Goal: Navigation & Orientation: Understand site structure

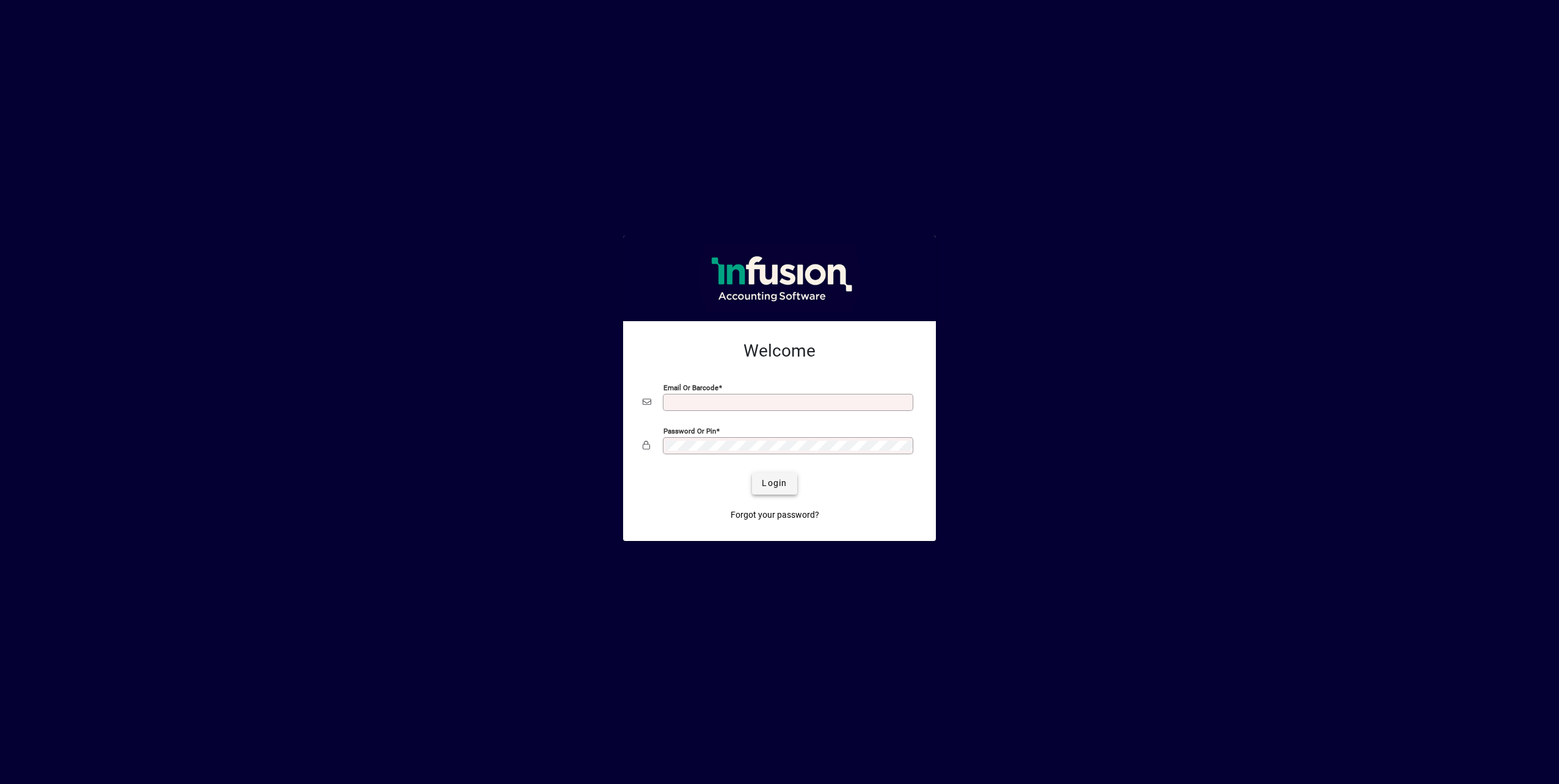
type input "**********"
click at [771, 478] on span "Login" at bounding box center [775, 483] width 25 height 12
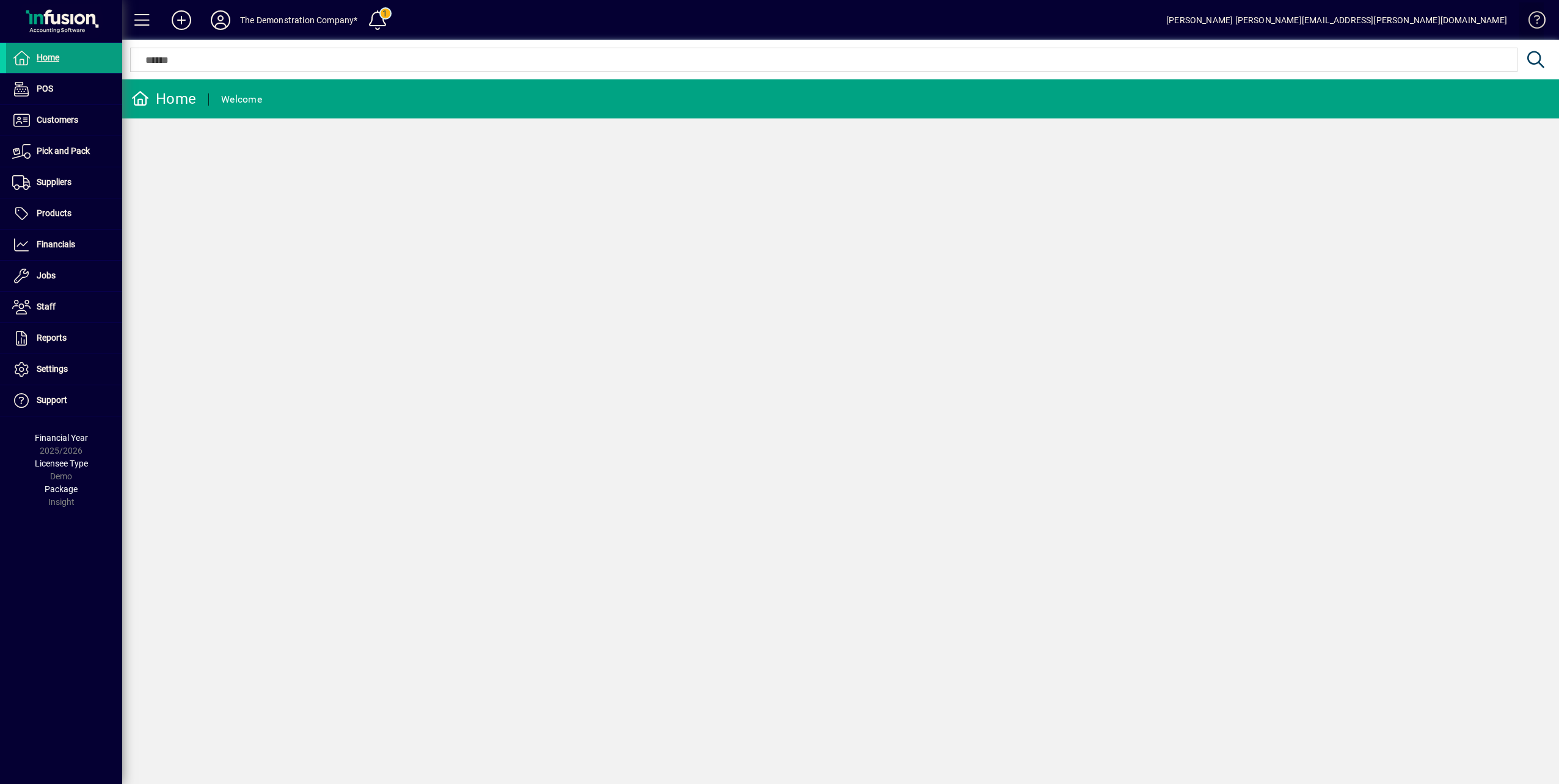
click at [1535, 18] on span at bounding box center [1531, 22] width 30 height 30
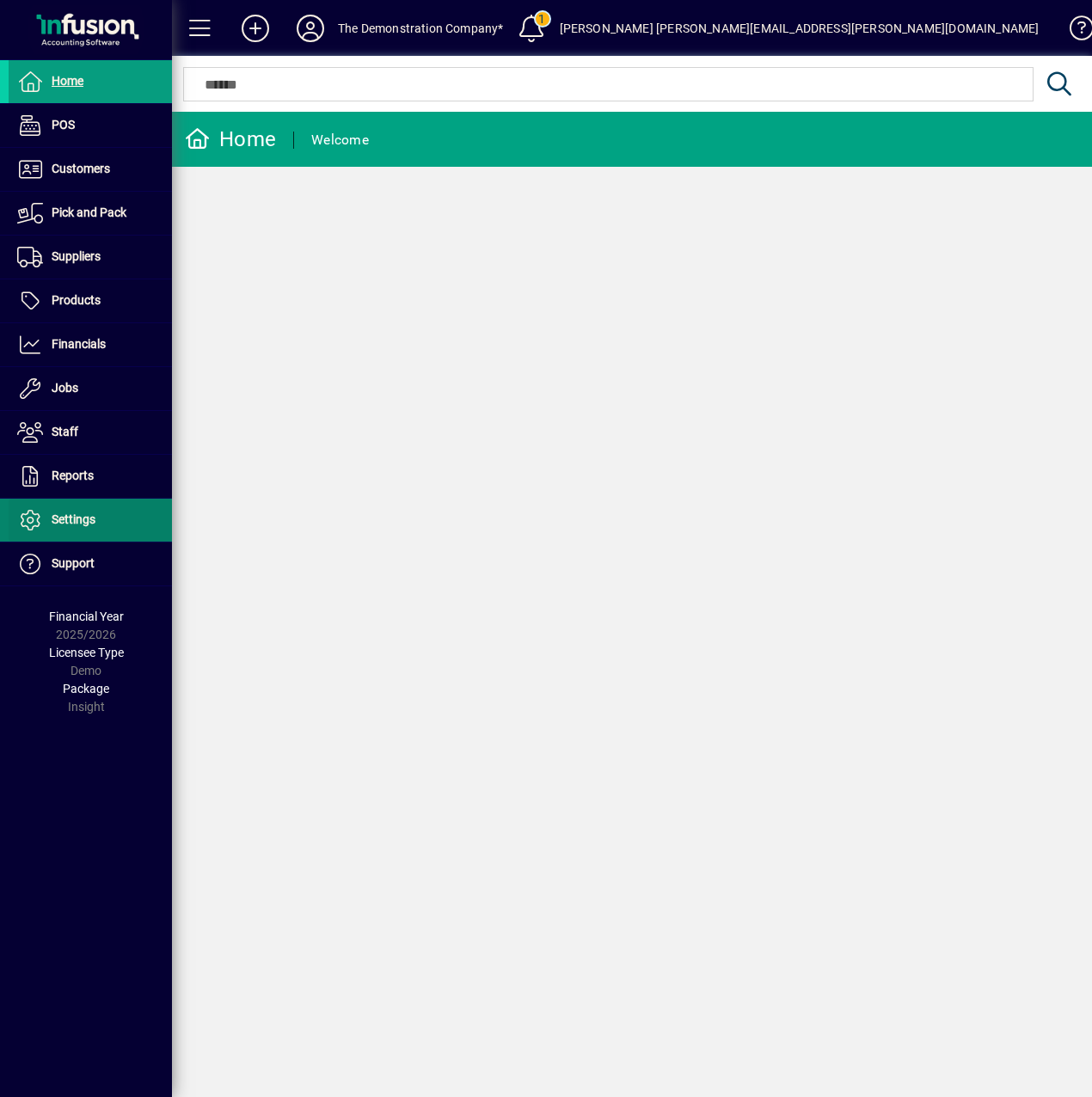
click at [63, 515] on span "Settings" at bounding box center [73, 519] width 44 height 14
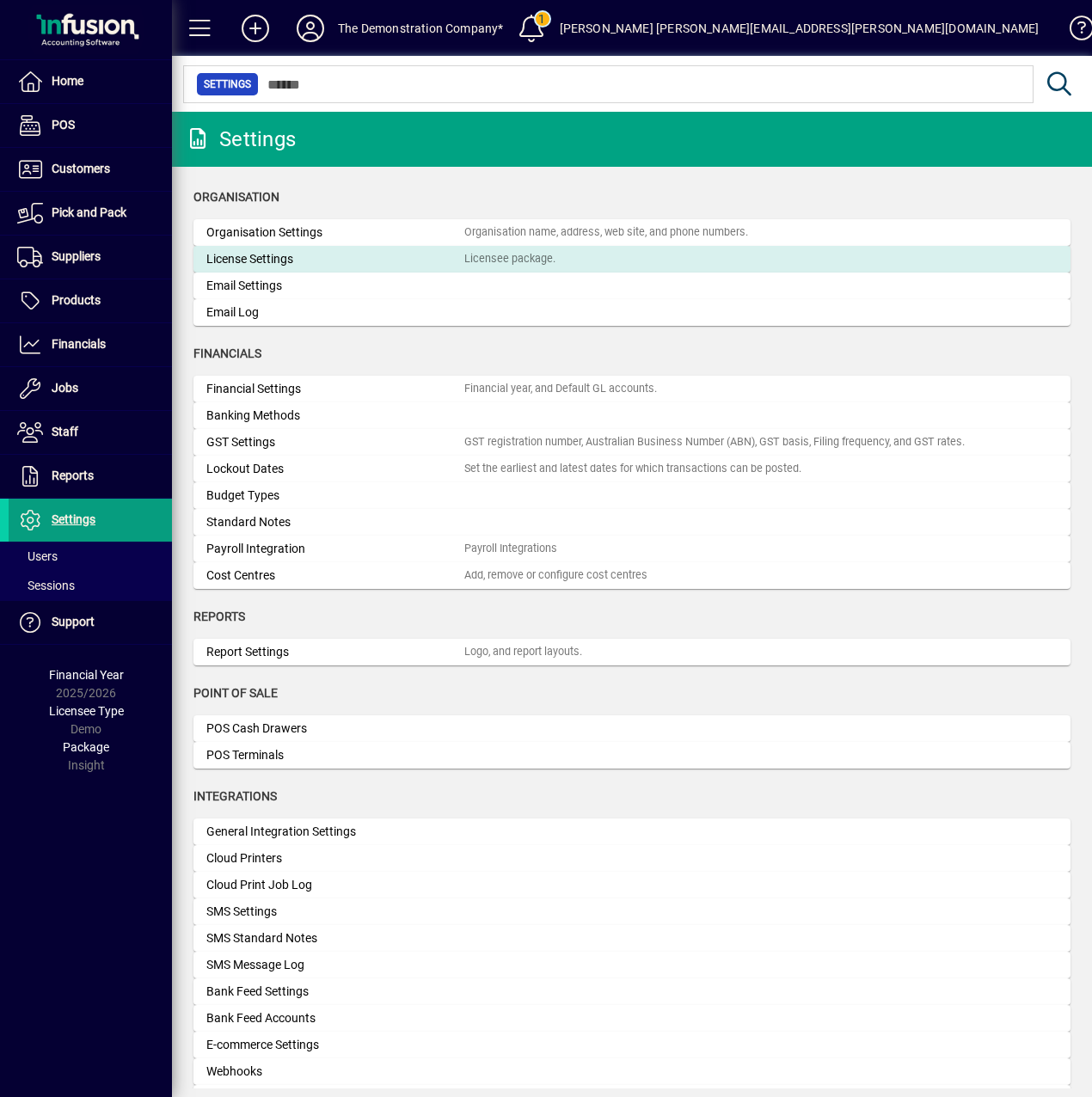
click at [483, 258] on div "Licensee package." at bounding box center [509, 259] width 91 height 17
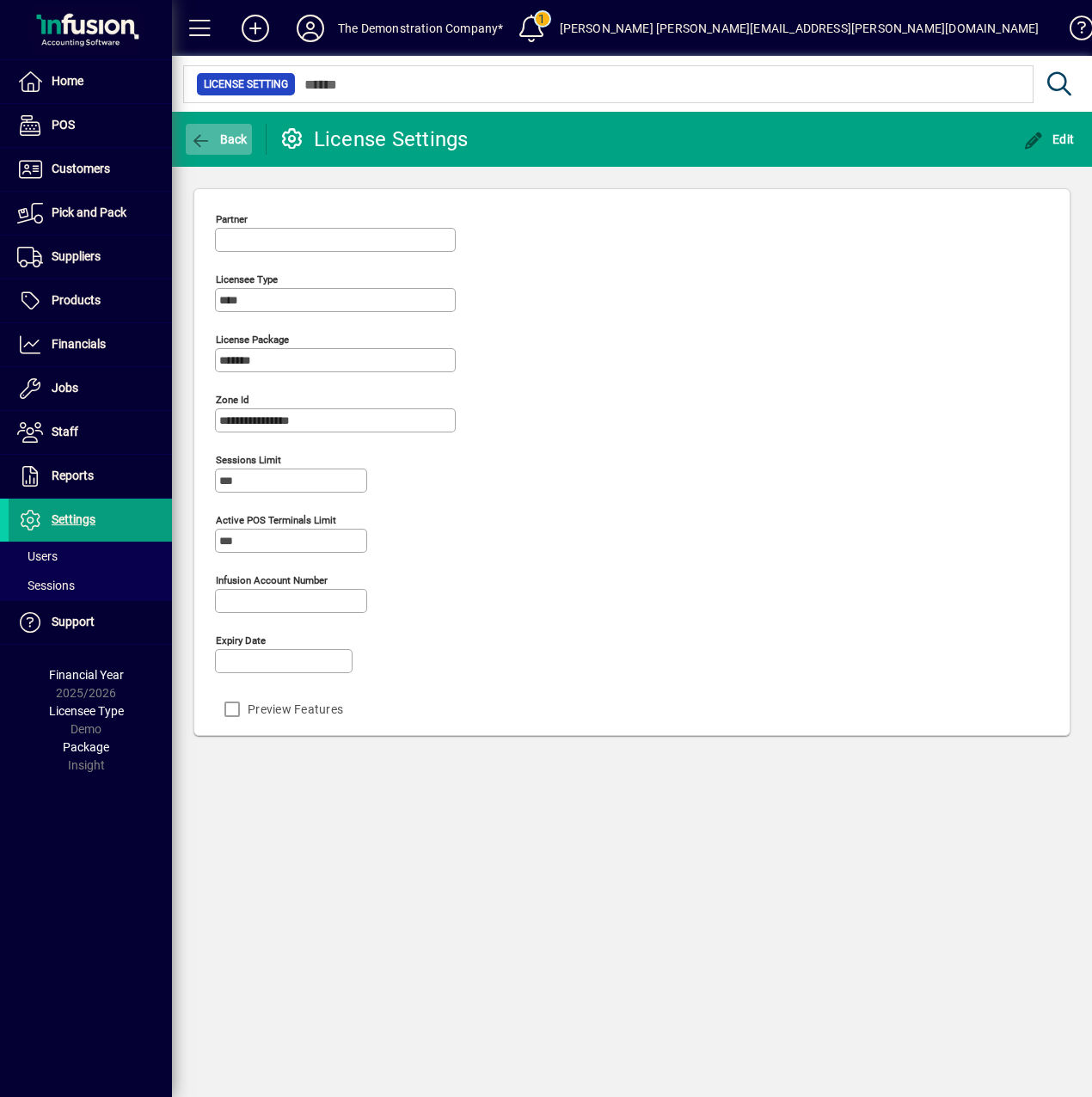
click at [205, 141] on icon "button" at bounding box center [200, 141] width 21 height 18
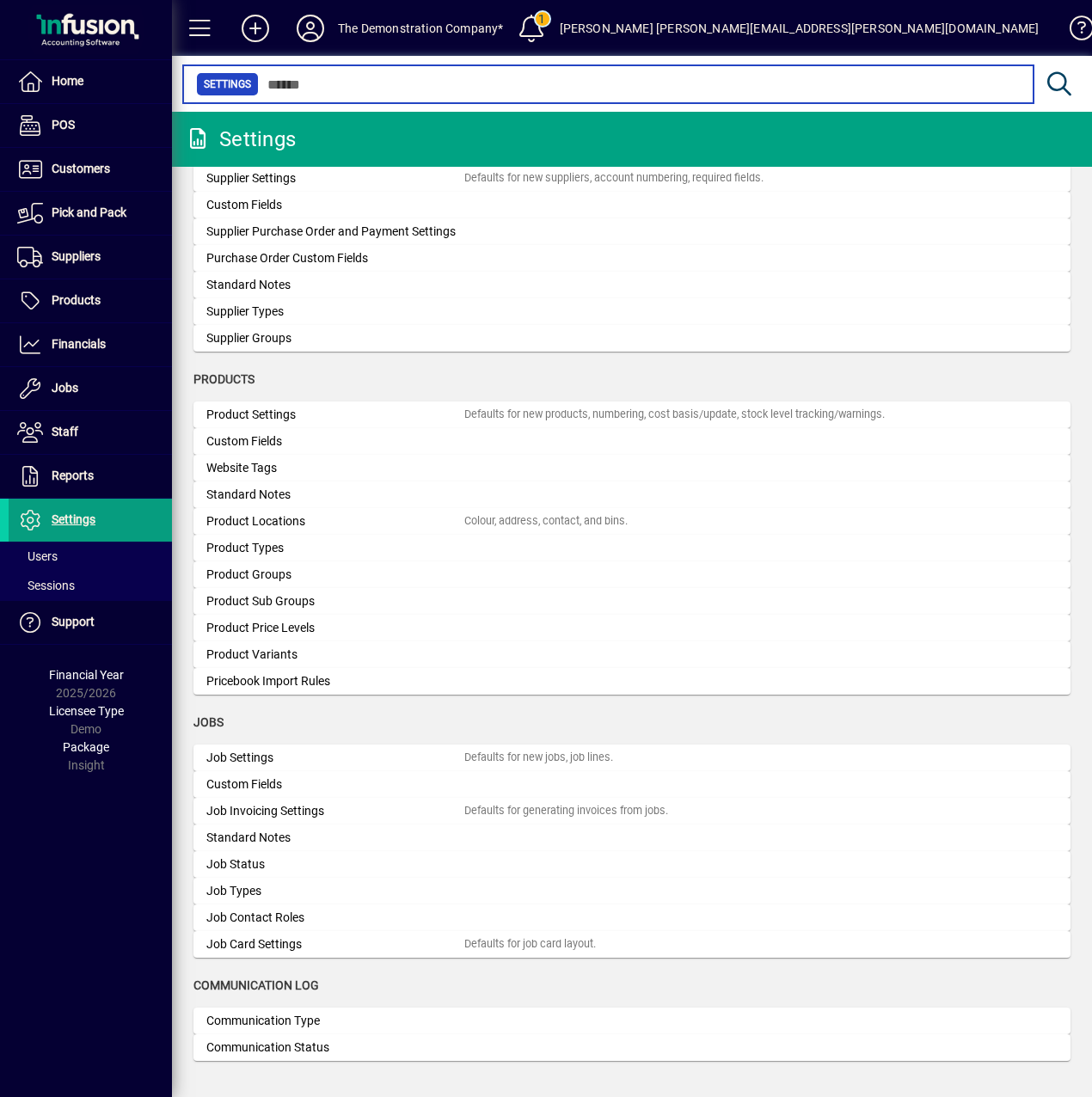
scroll to position [1670, 0]
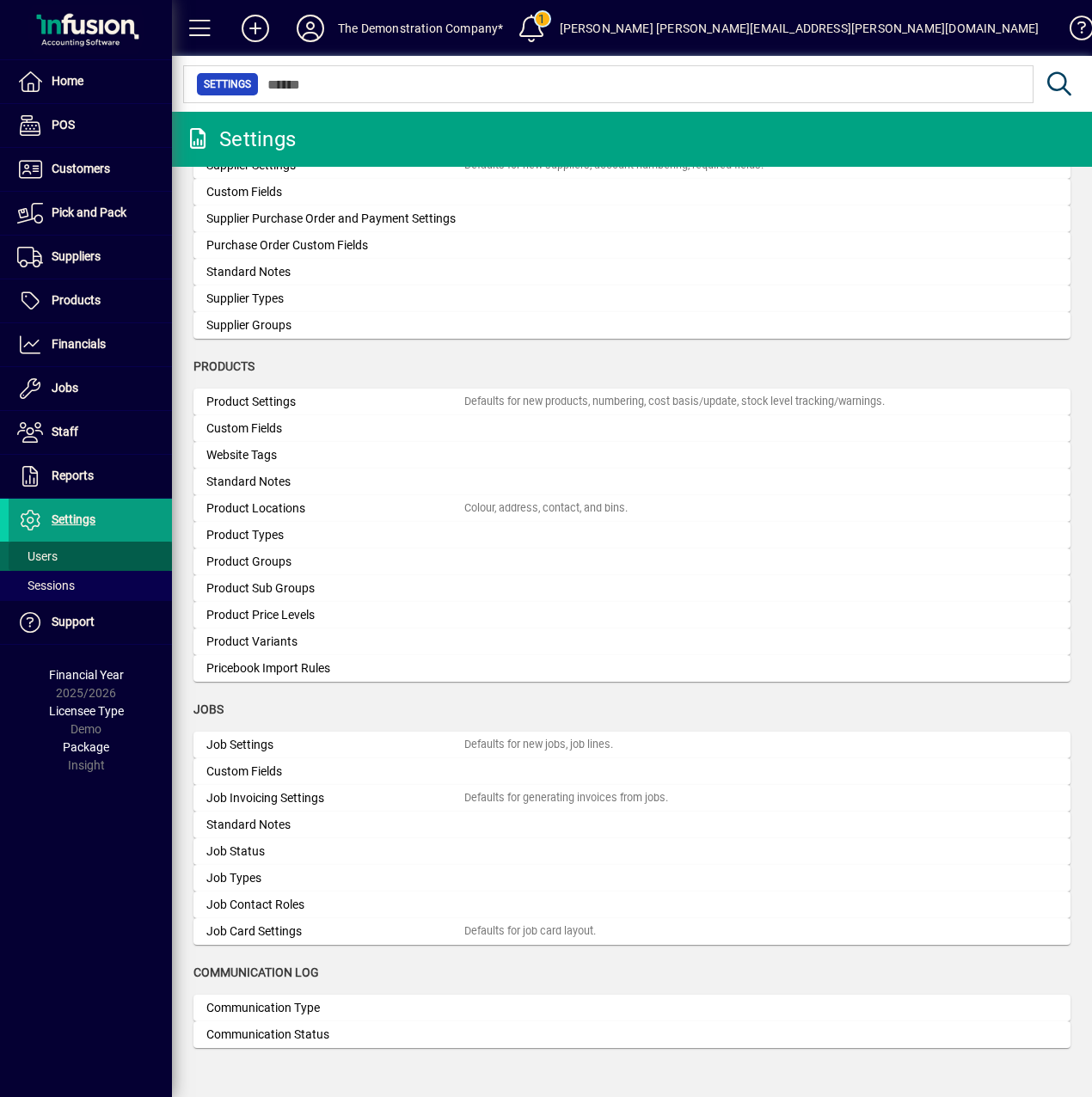
click at [70, 559] on span at bounding box center [90, 556] width 163 height 42
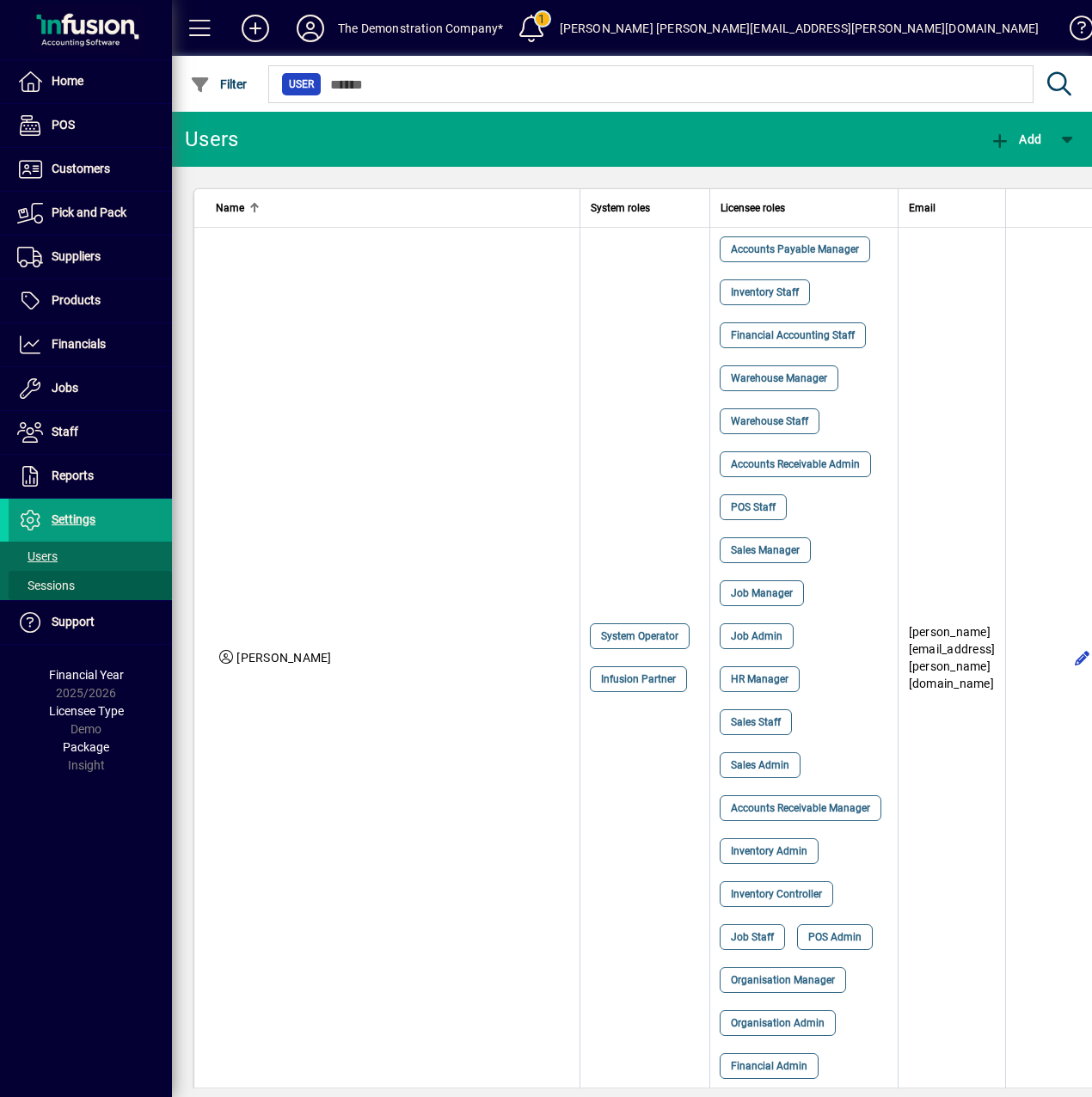
click at [70, 581] on span "Sessions" at bounding box center [46, 586] width 57 height 14
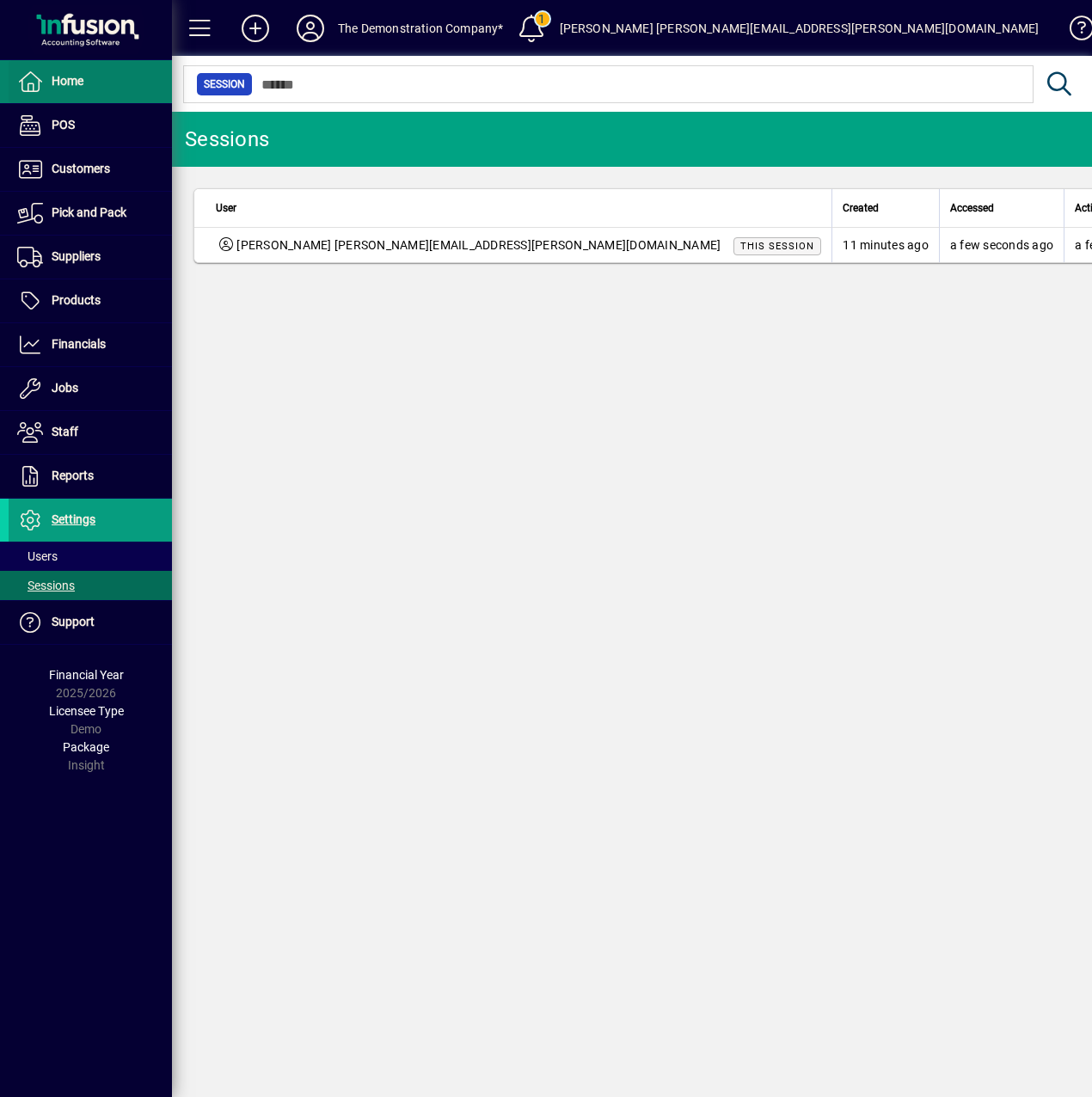
click at [77, 95] on span at bounding box center [90, 82] width 163 height 42
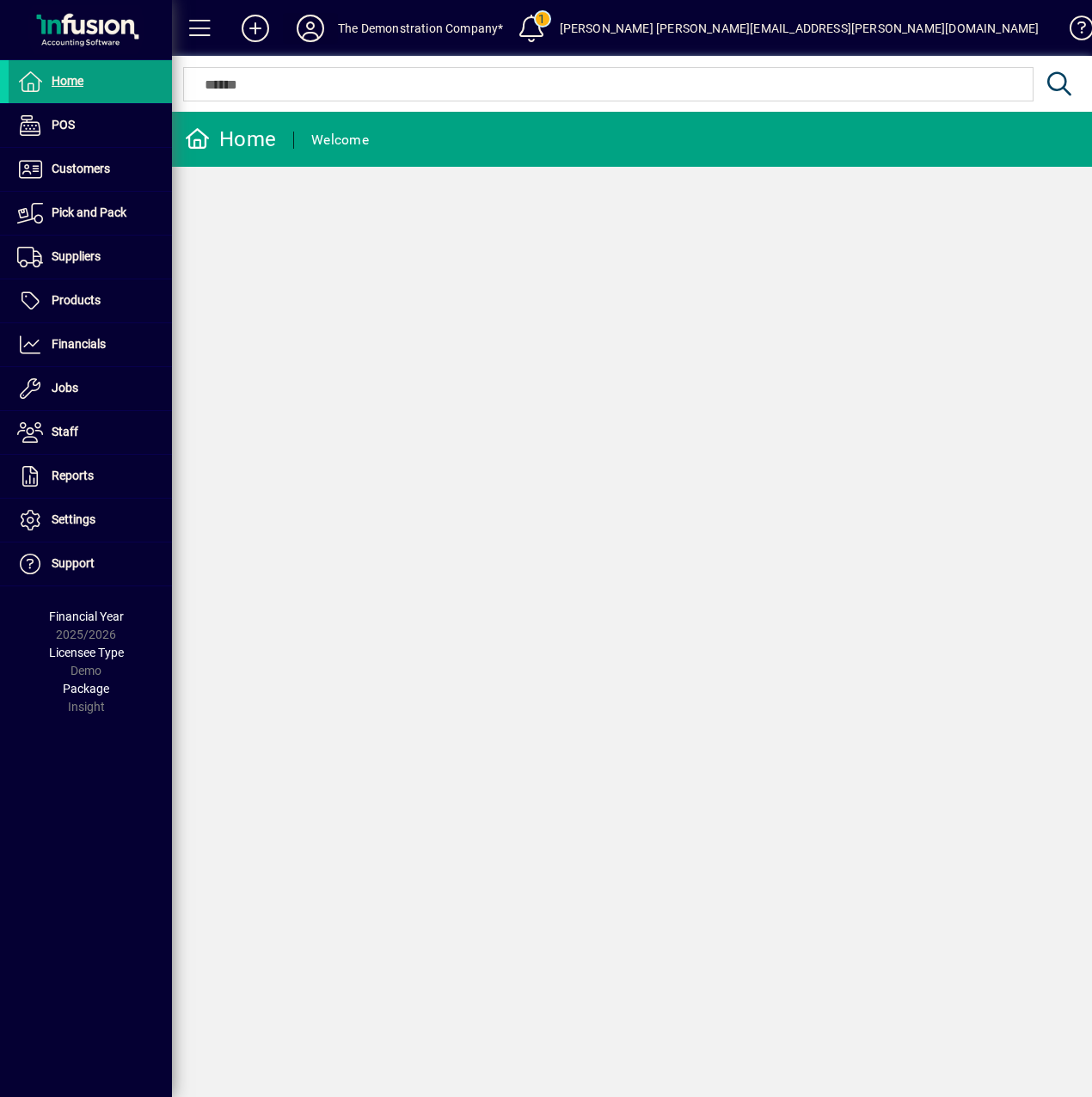
click at [309, 26] on icon at bounding box center [310, 29] width 34 height 28
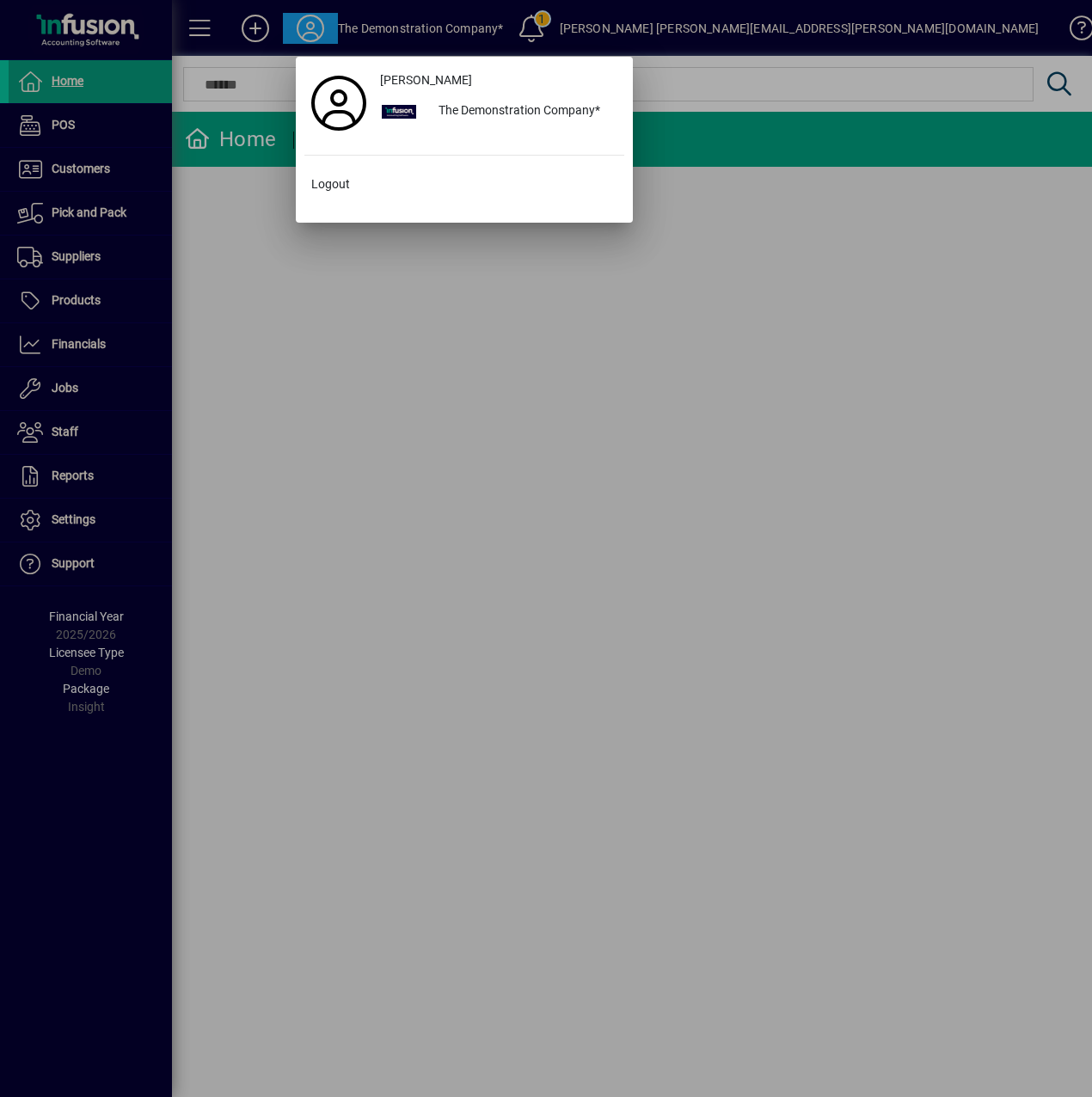
click at [530, 32] on div at bounding box center [546, 548] width 1092 height 1097
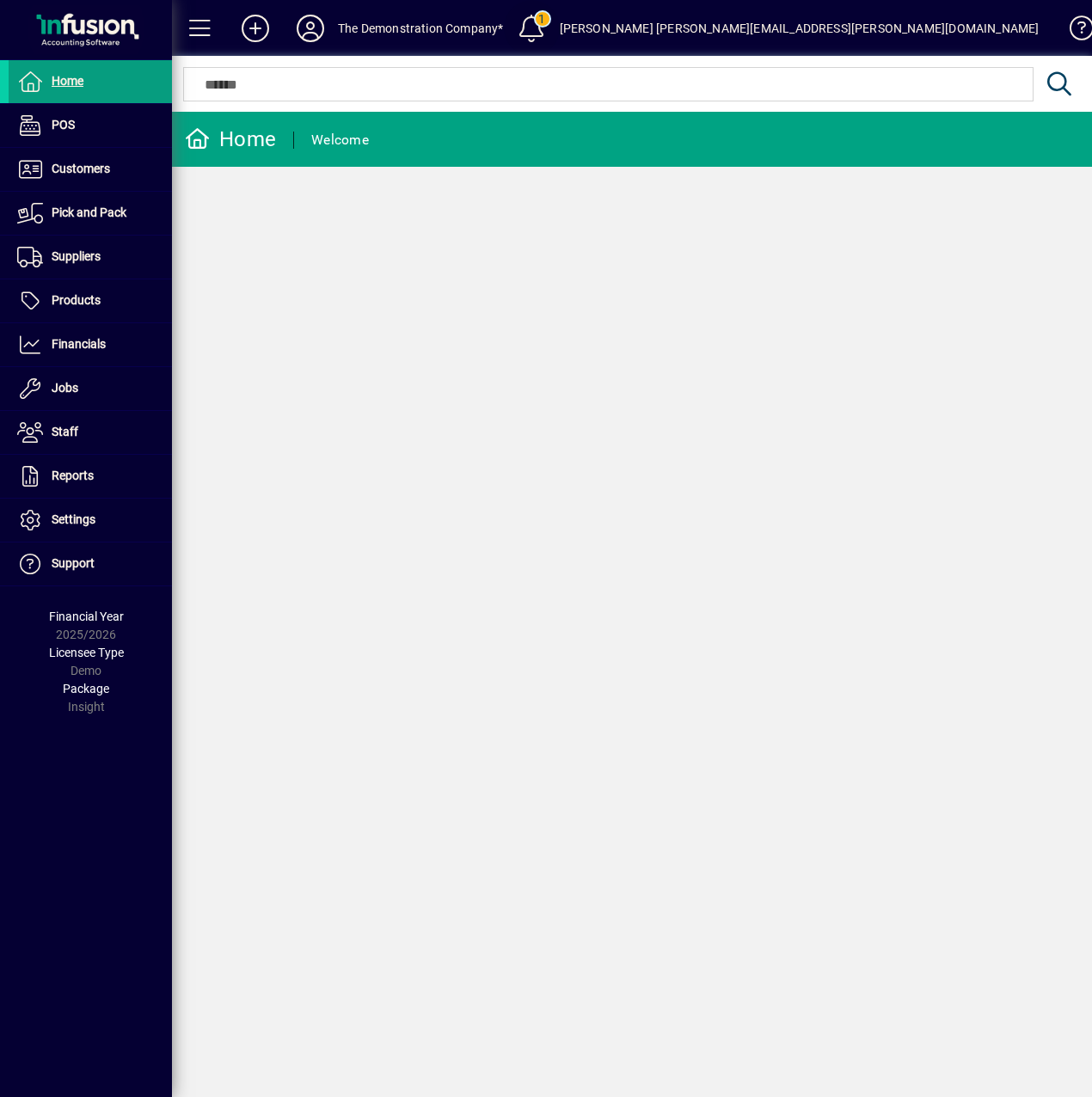
click at [531, 25] on span at bounding box center [531, 28] width 42 height 42
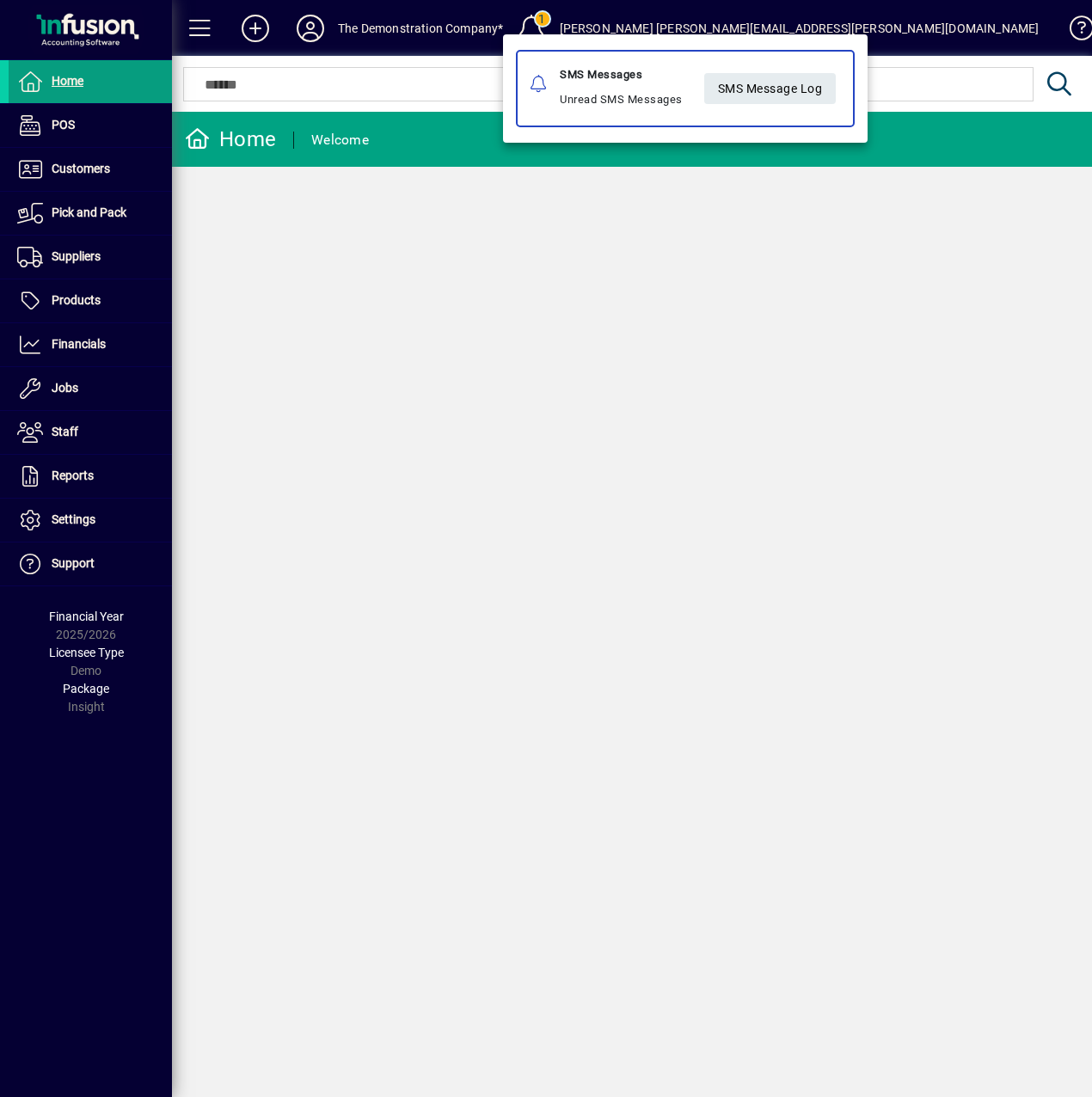
click at [622, 90] on div "SMS Messages Unread SMS Messages" at bounding box center [621, 89] width 123 height 48
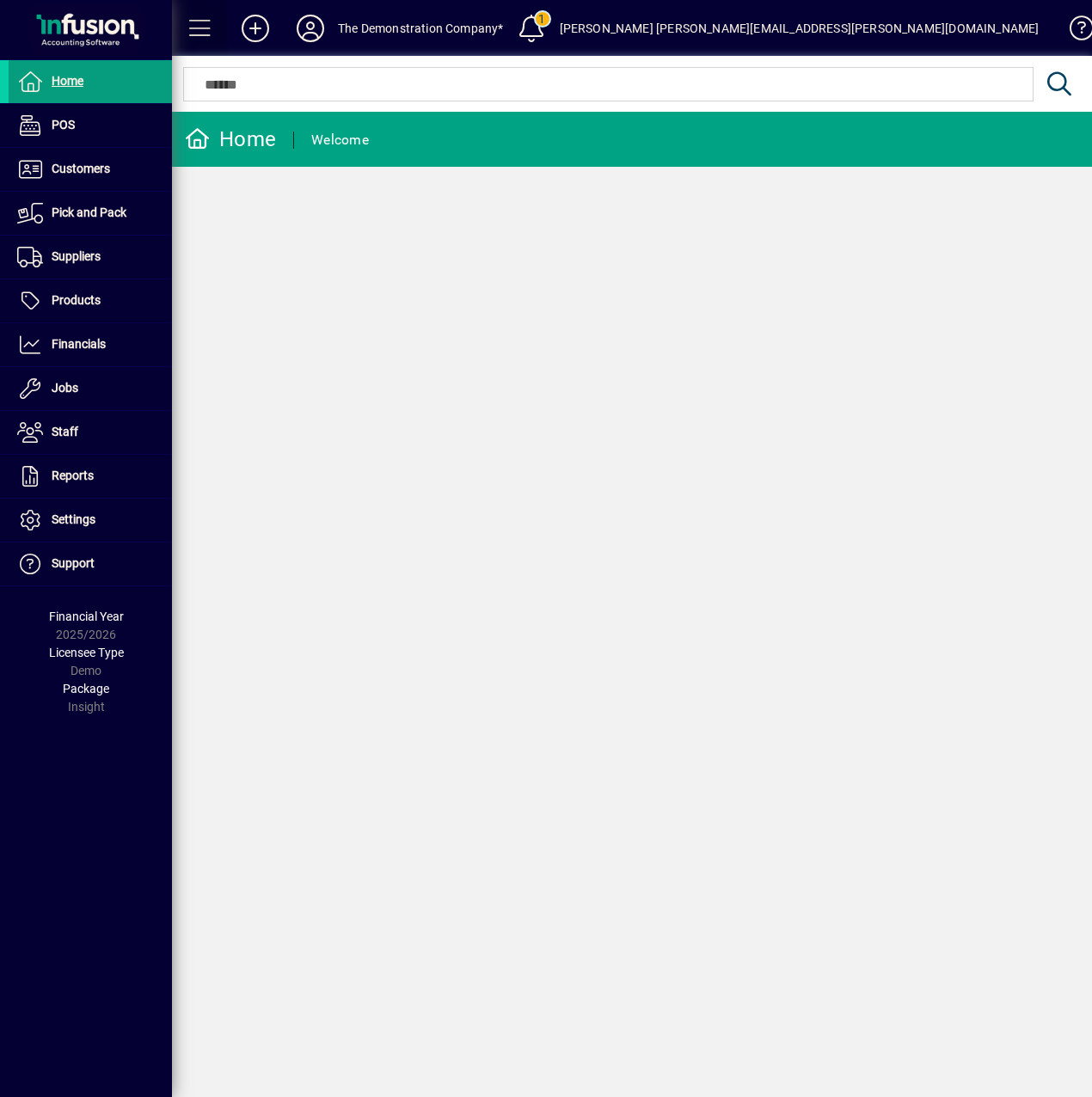
click at [199, 25] on span at bounding box center [200, 28] width 42 height 42
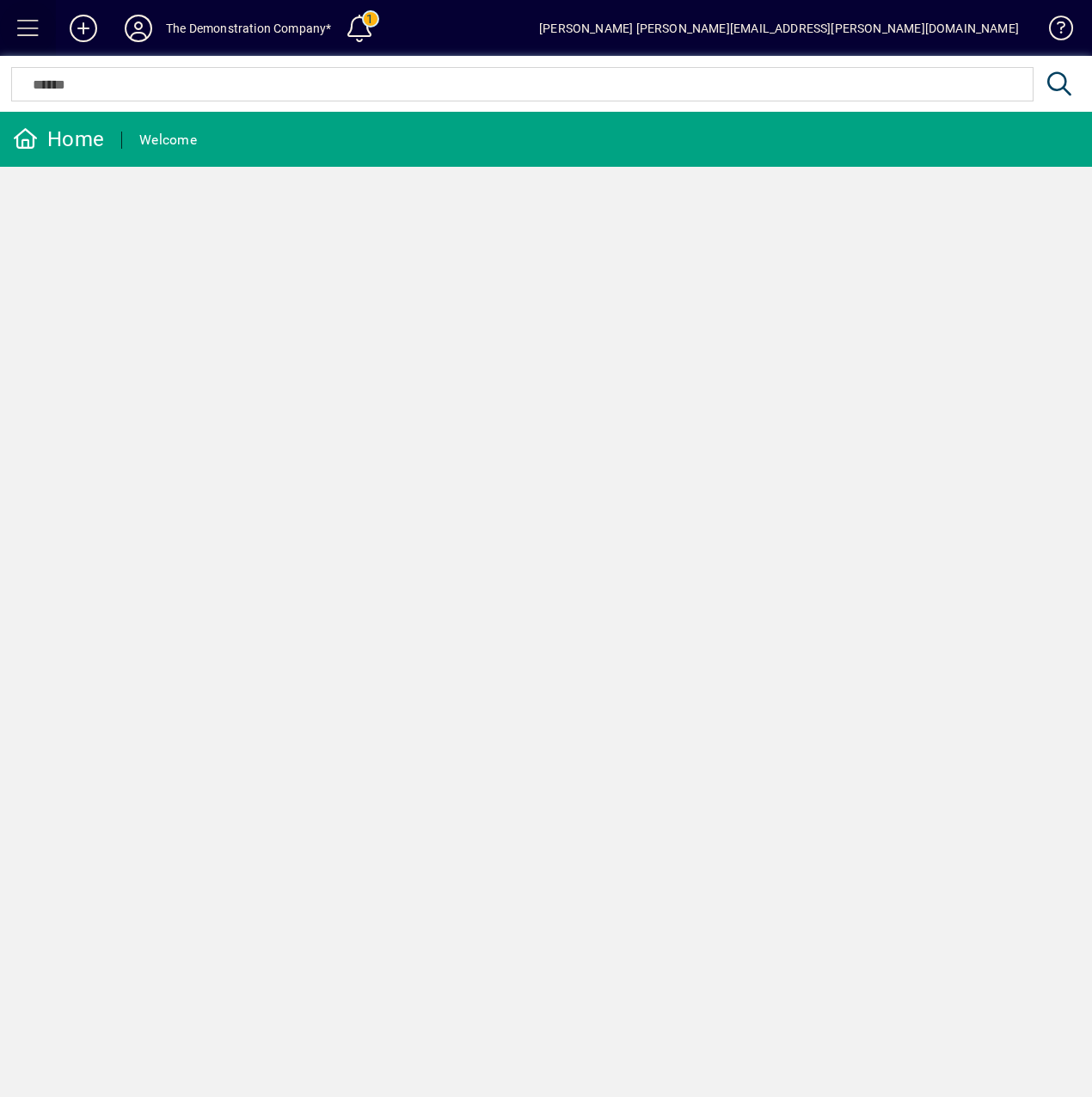
click at [19, 24] on span at bounding box center [28, 28] width 42 height 42
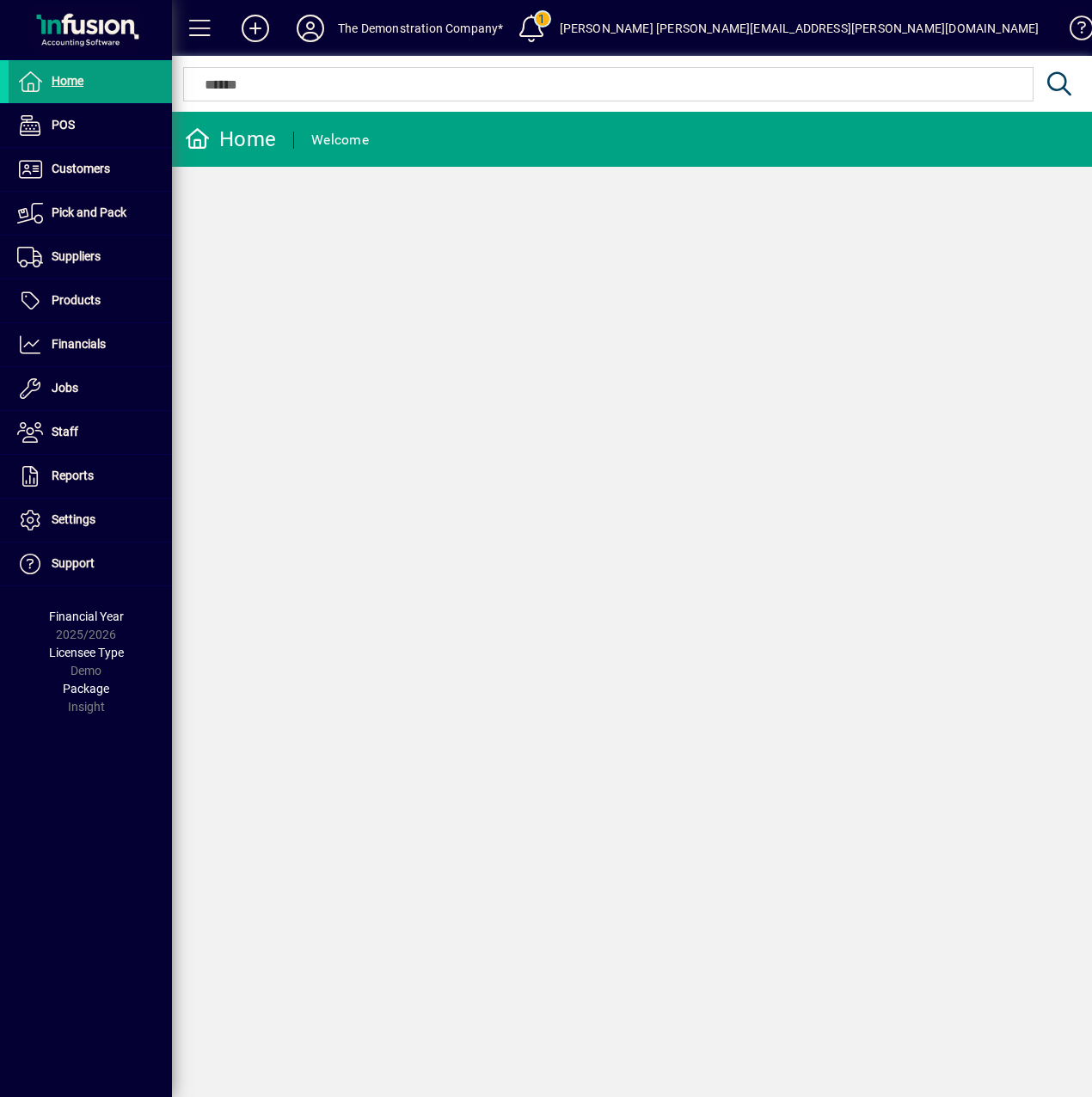
click at [1059, 20] on span at bounding box center [1073, 32] width 42 height 42
click at [91, 558] on span "Support" at bounding box center [73, 563] width 43 height 14
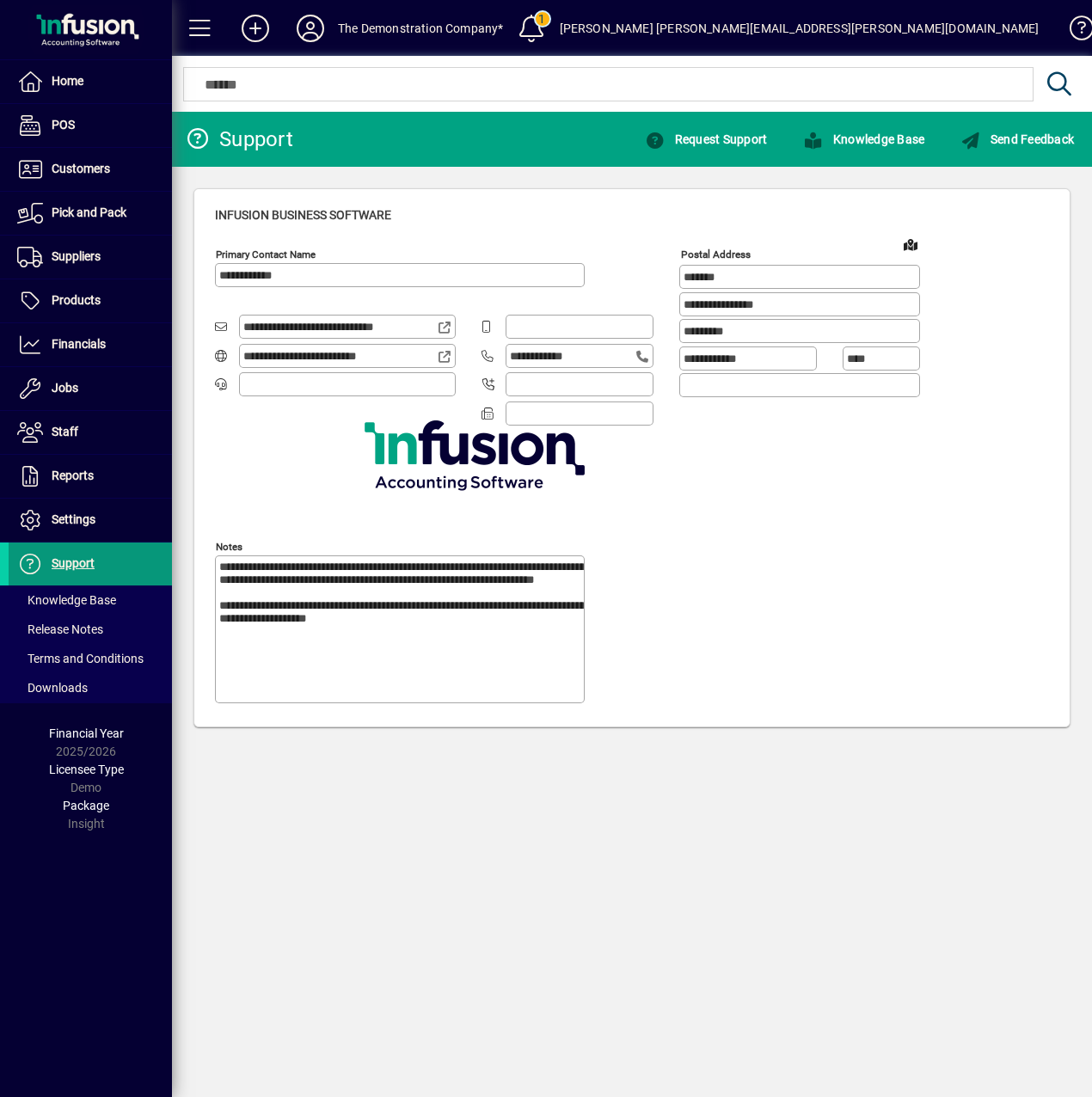
type input "**********"
click at [45, 31] on div at bounding box center [86, 30] width 162 height 49
click at [89, 826] on div "Package Insight" at bounding box center [86, 814] width 172 height 36
drag, startPoint x: 89, startPoint y: 789, endPoint x: 87, endPoint y: 725, distance: 64.0
click at [89, 788] on div "Licensee Type Demo" at bounding box center [86, 779] width 172 height 36
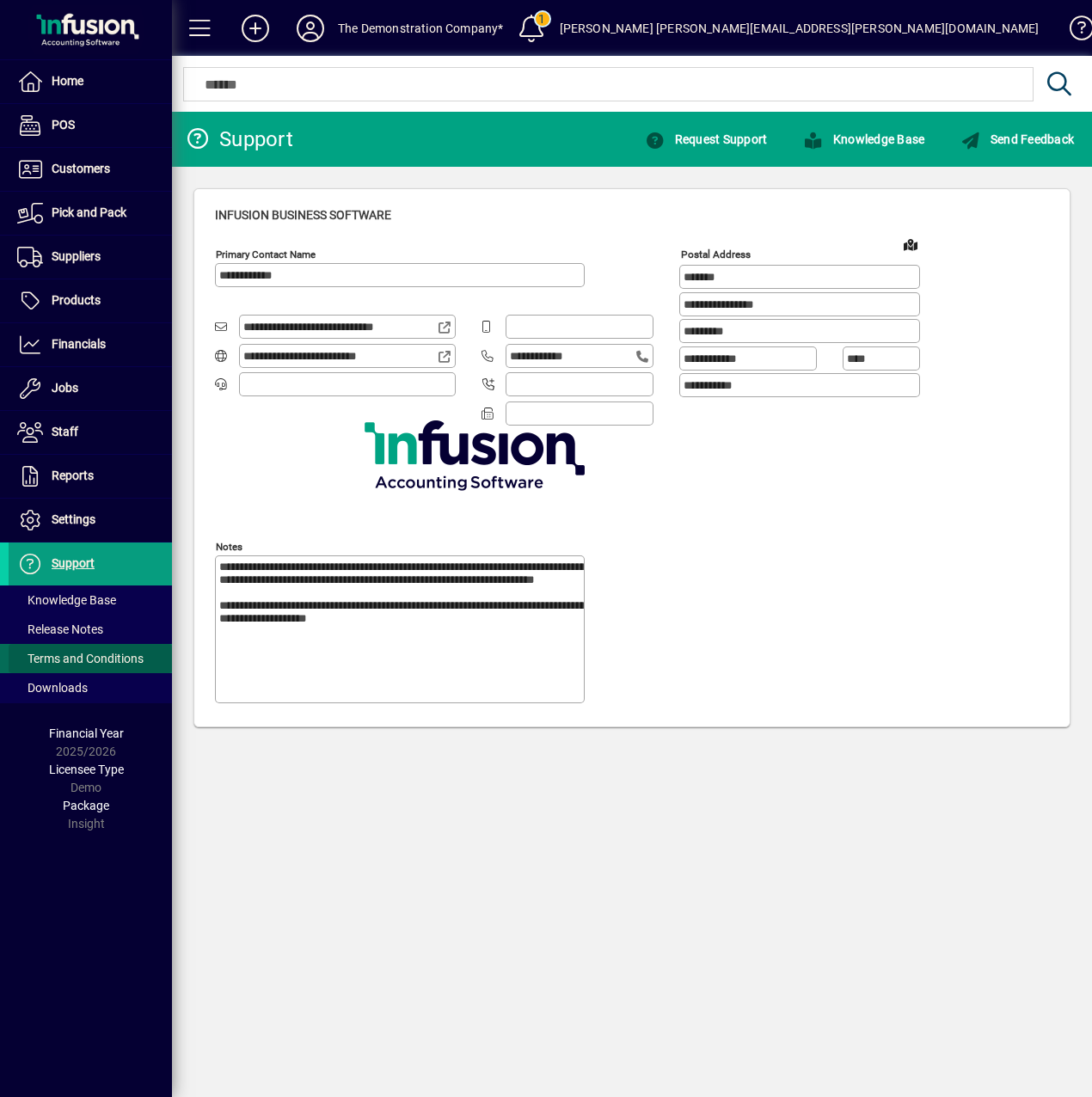
click at [79, 659] on span "Terms and Conditions" at bounding box center [81, 659] width 126 height 14
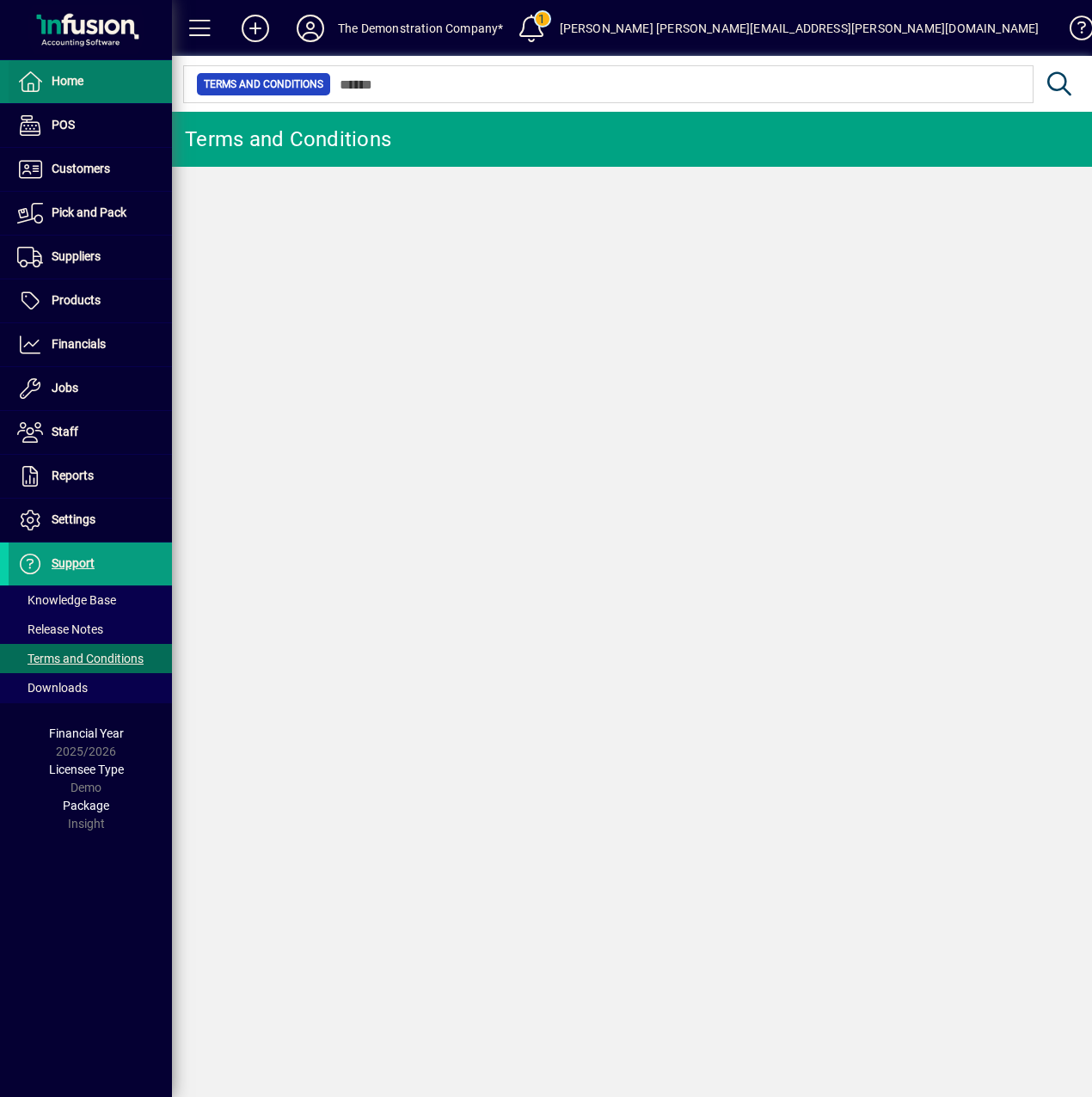
click at [63, 86] on span "Home" at bounding box center [68, 81] width 31 height 14
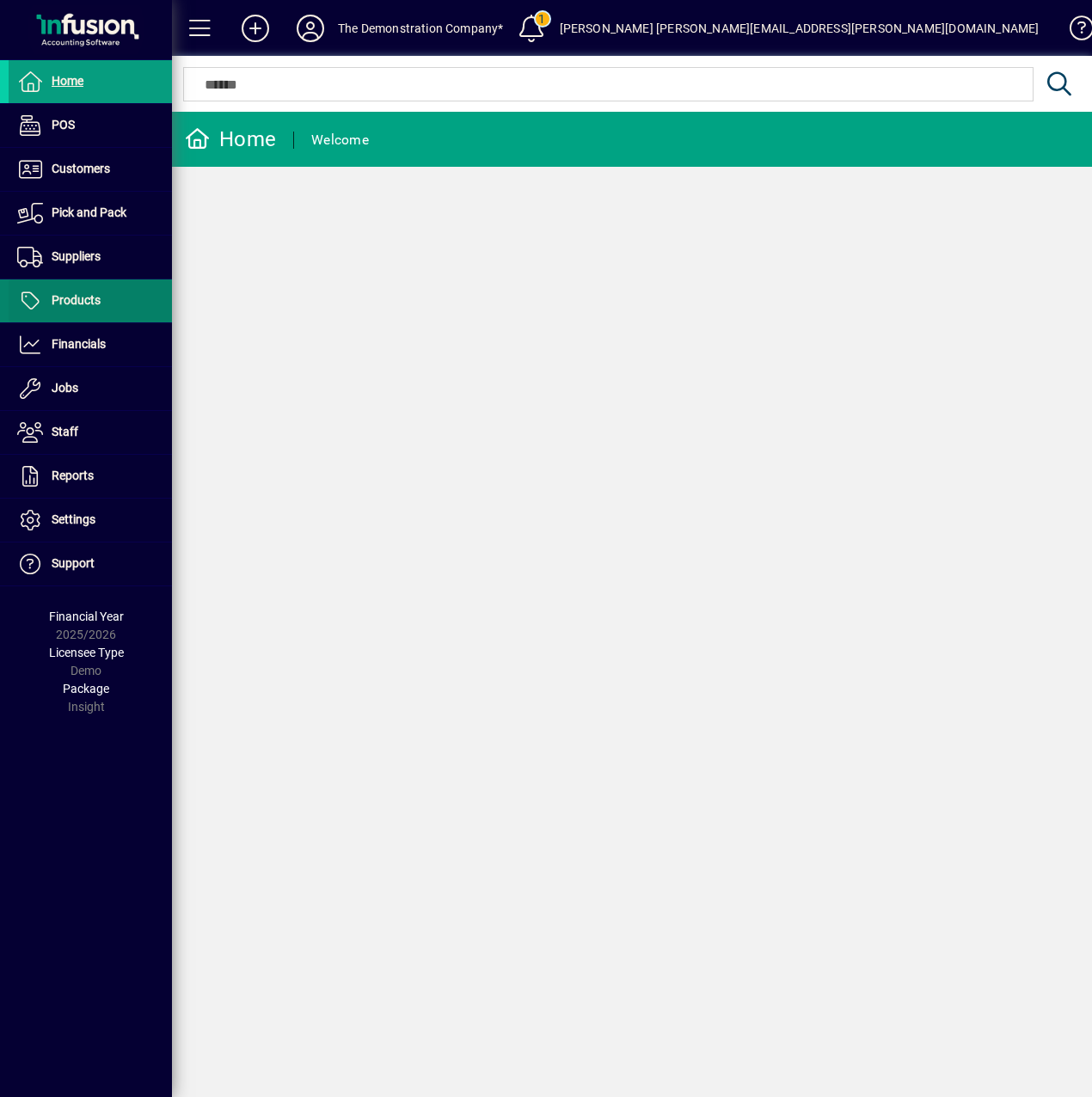
click at [70, 301] on span "Products" at bounding box center [76, 300] width 49 height 14
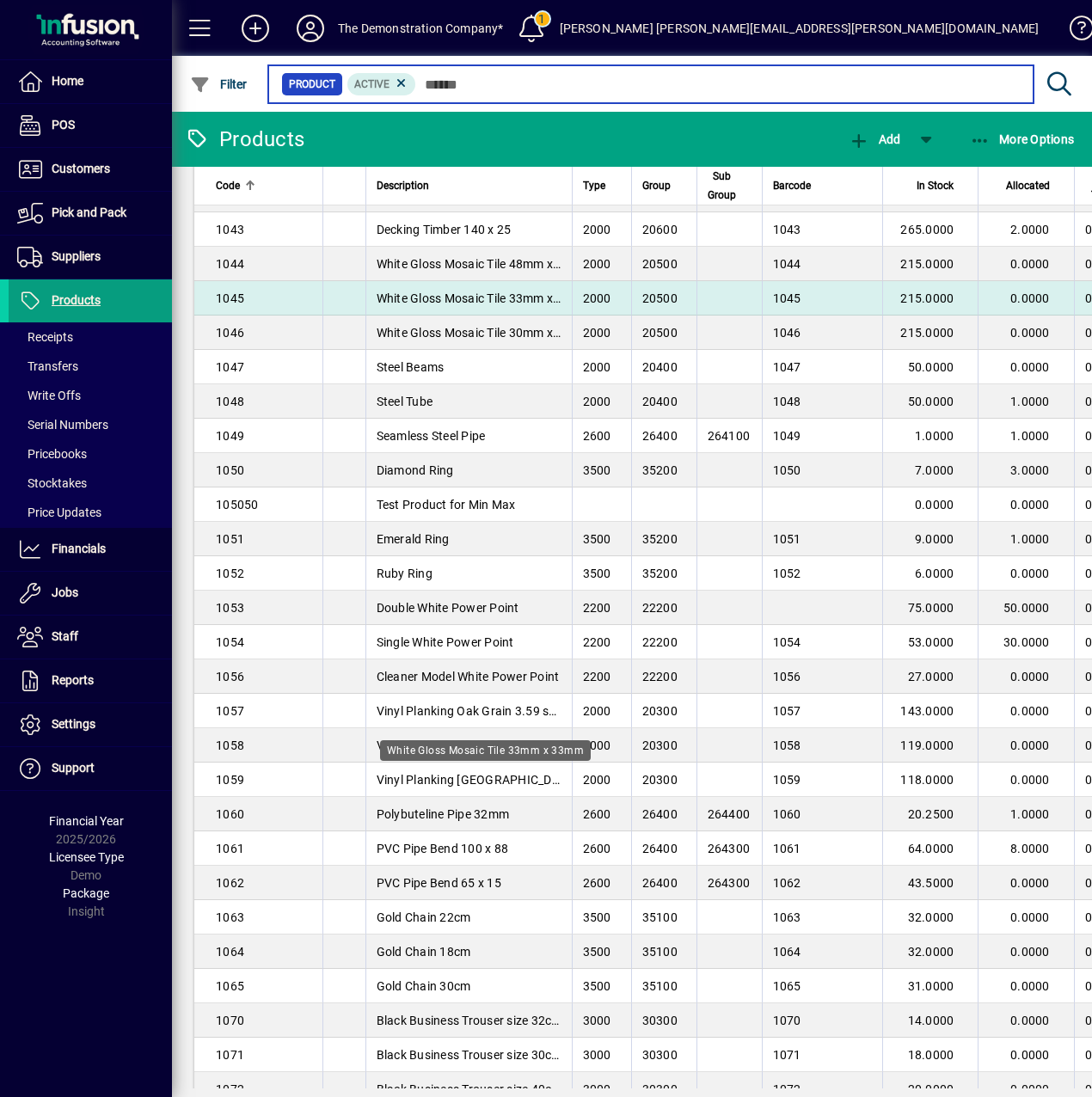
scroll to position [1461, 0]
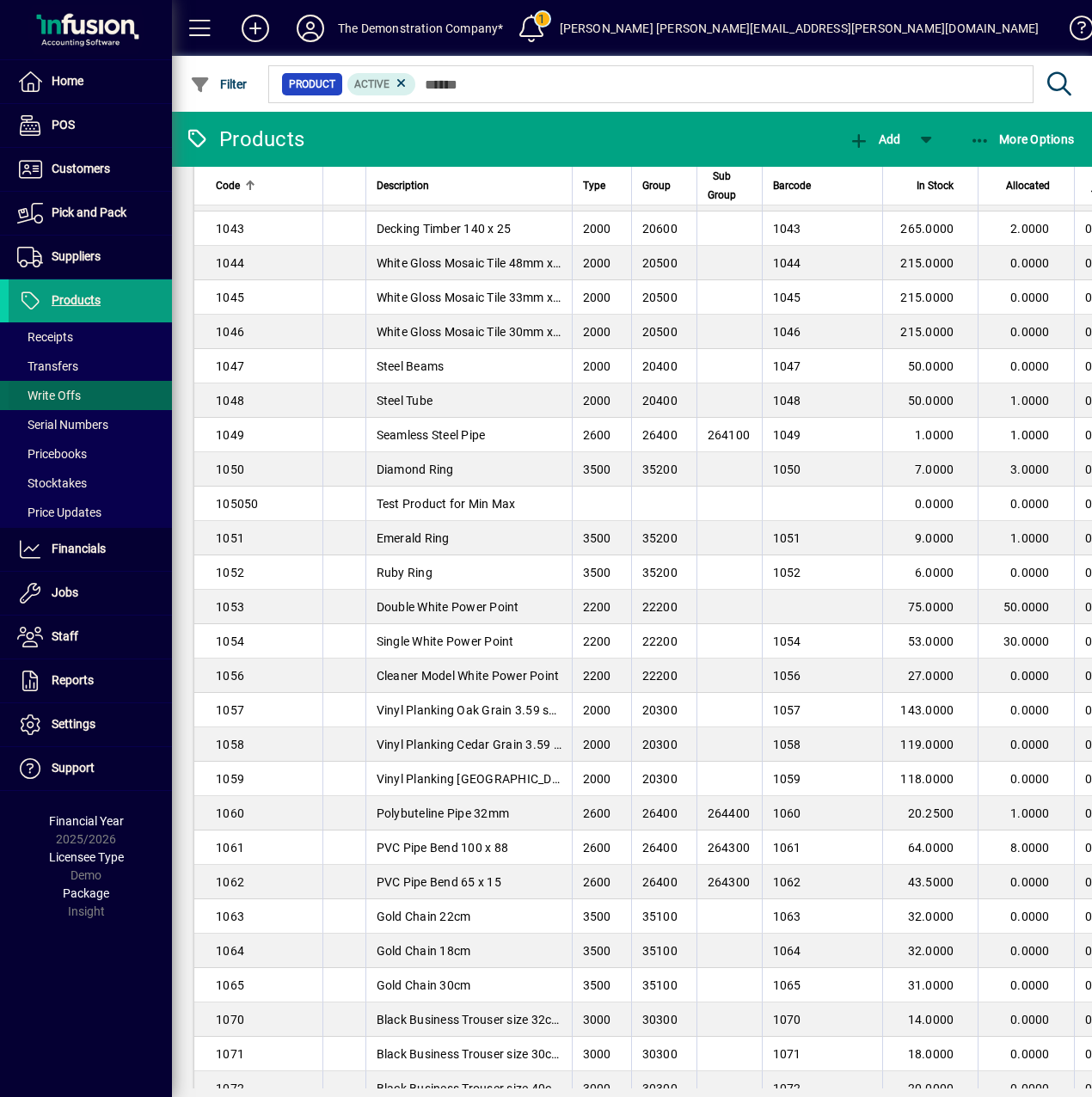
click at [44, 391] on span "Write Offs" at bounding box center [49, 396] width 64 height 14
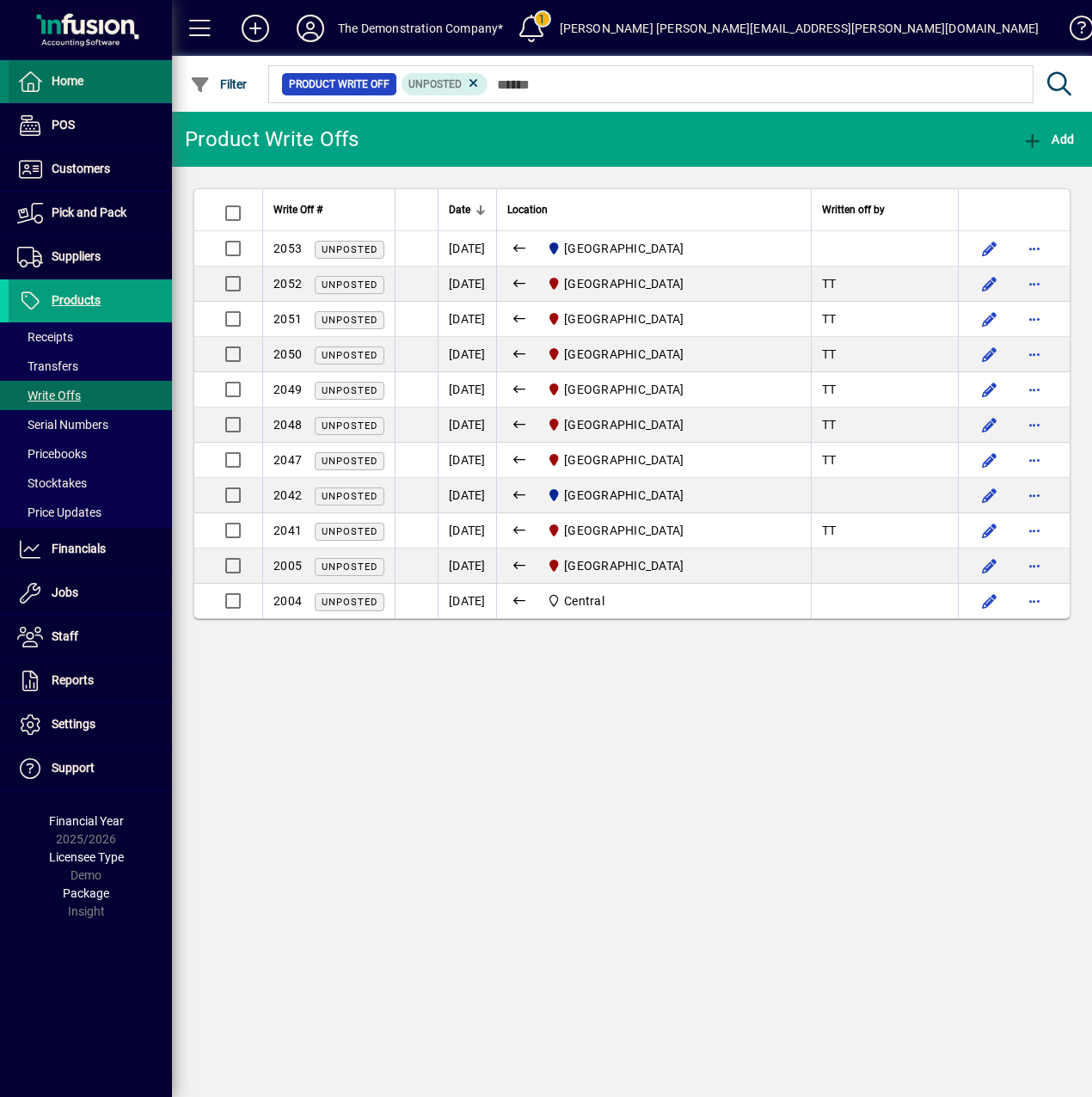
click at [59, 82] on span "Home" at bounding box center [68, 81] width 31 height 14
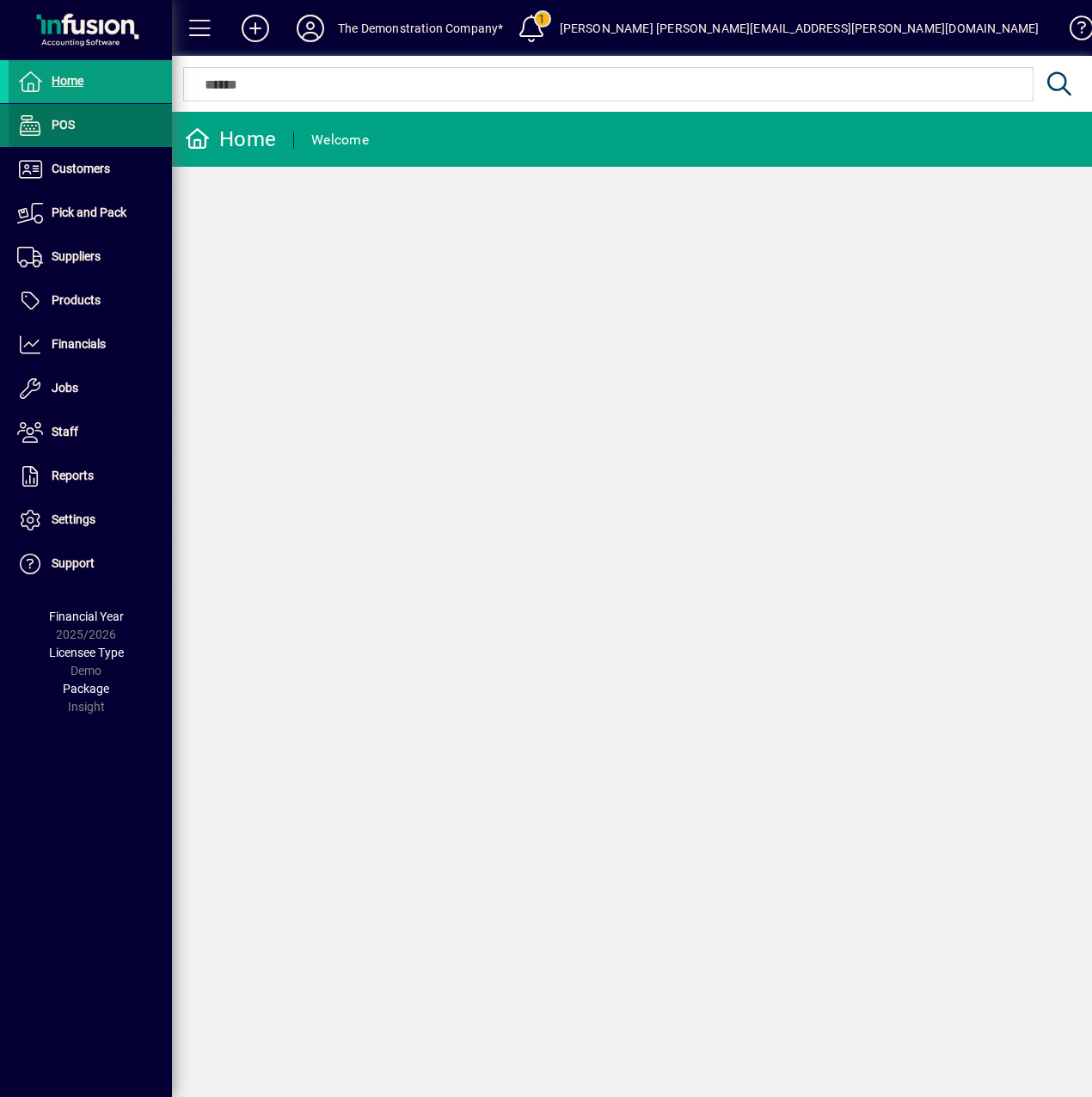
click at [78, 127] on span at bounding box center [90, 125] width 163 height 42
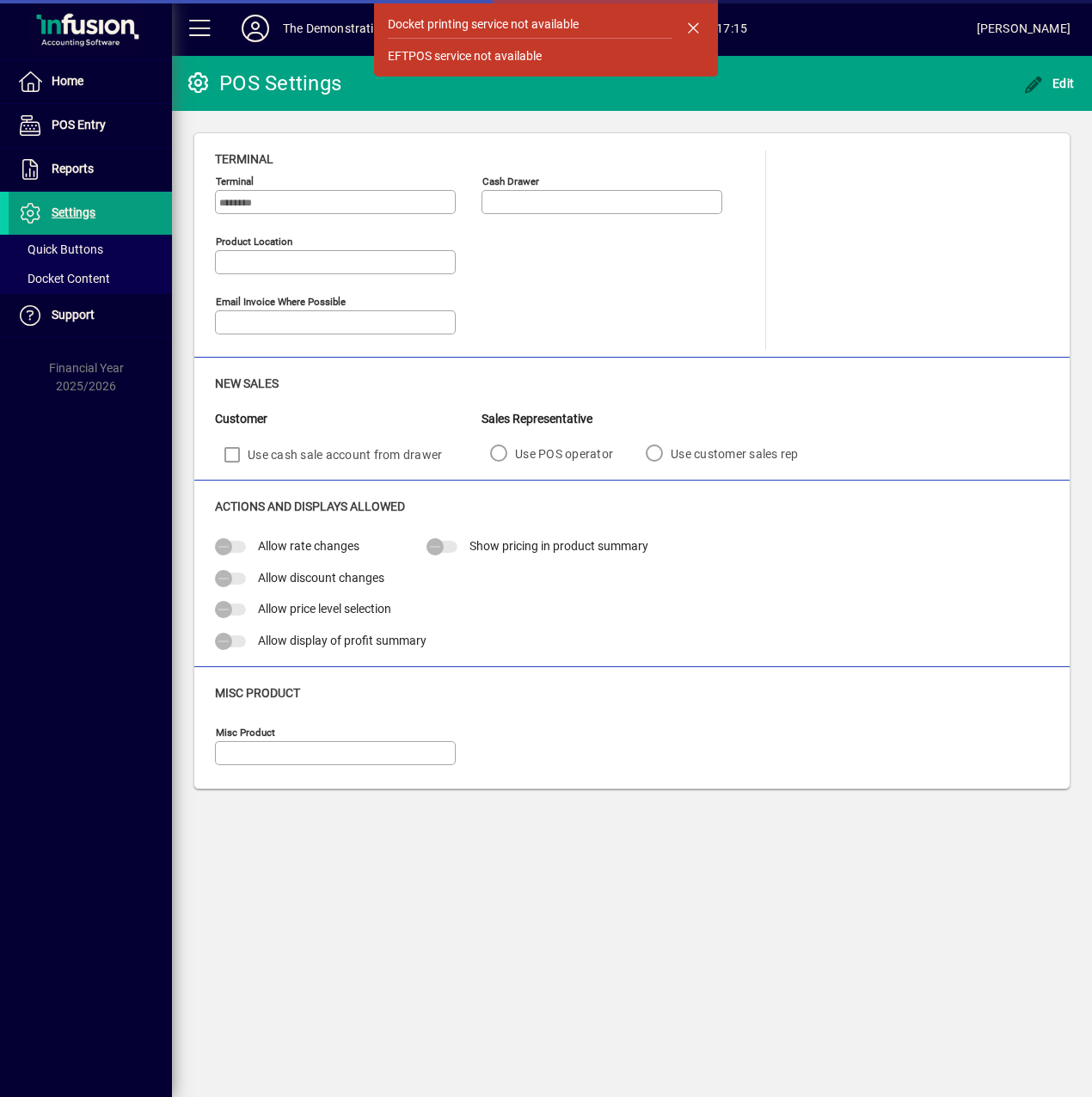
type input "**********"
click at [694, 25] on span "button" at bounding box center [693, 27] width 42 height 42
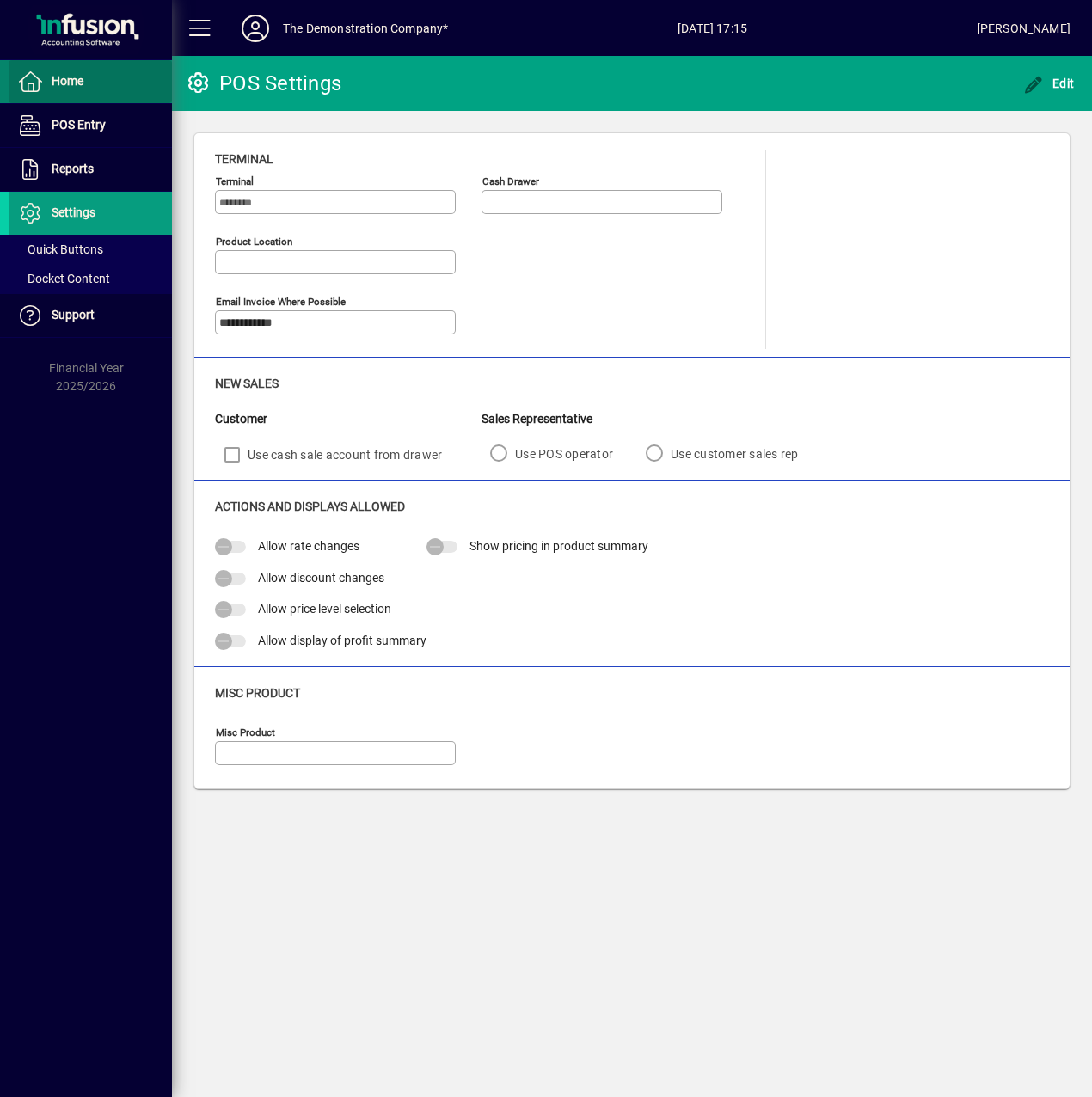
click at [48, 87] on span "Home" at bounding box center [45, 82] width 75 height 20
